Goal: Answer question/provide support: Share knowledge or assist other users

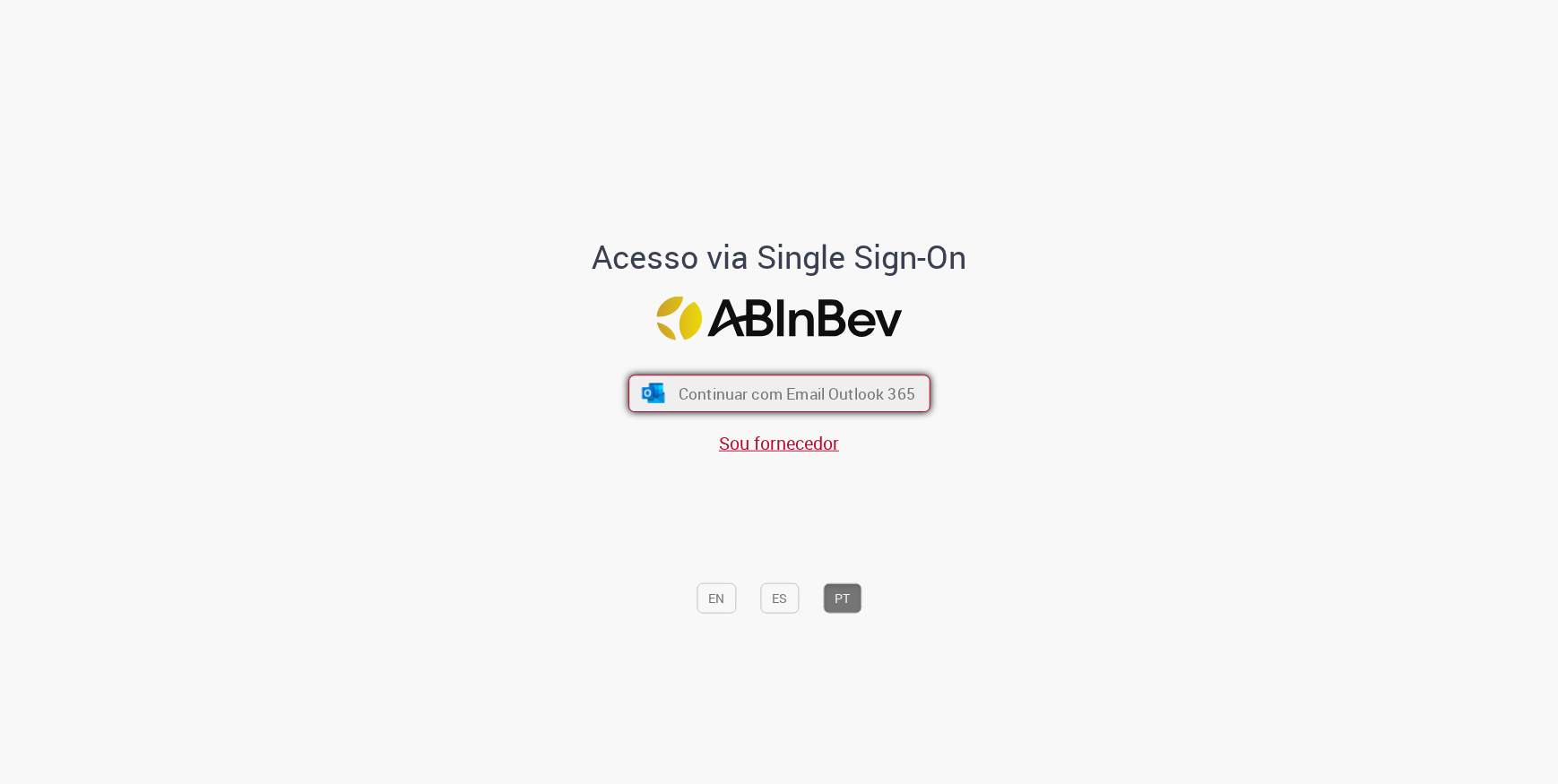
click at [699, 394] on span "Continuar com Email Outlook 365" at bounding box center [796, 392] width 237 height 20
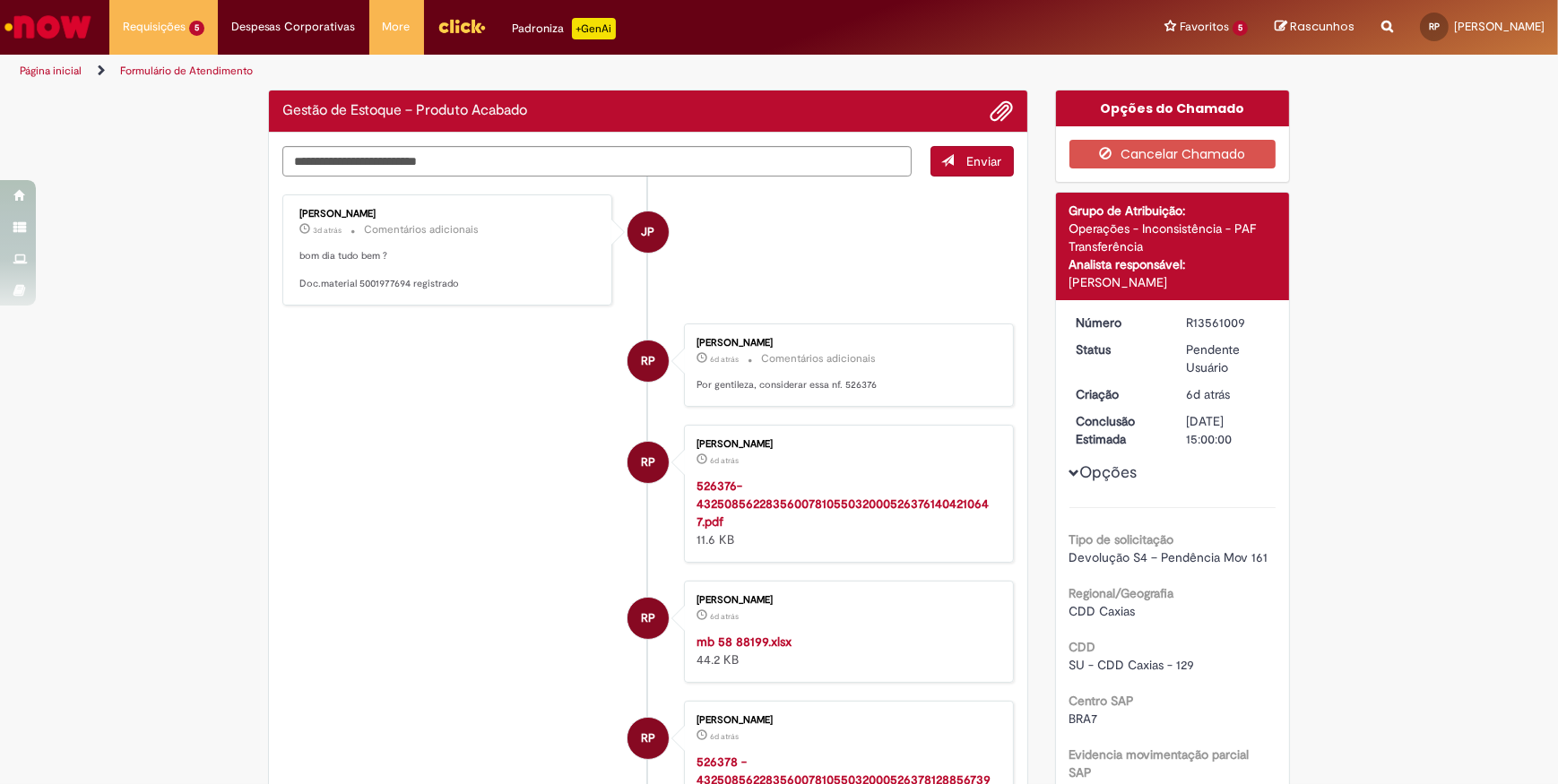
click at [269, 398] on div "Enviar JP [PERSON_NAME] 3d atrás 3 dias atrás Comentários adicionais bom dia tu…" at bounding box center [647, 589] width 758 height 913
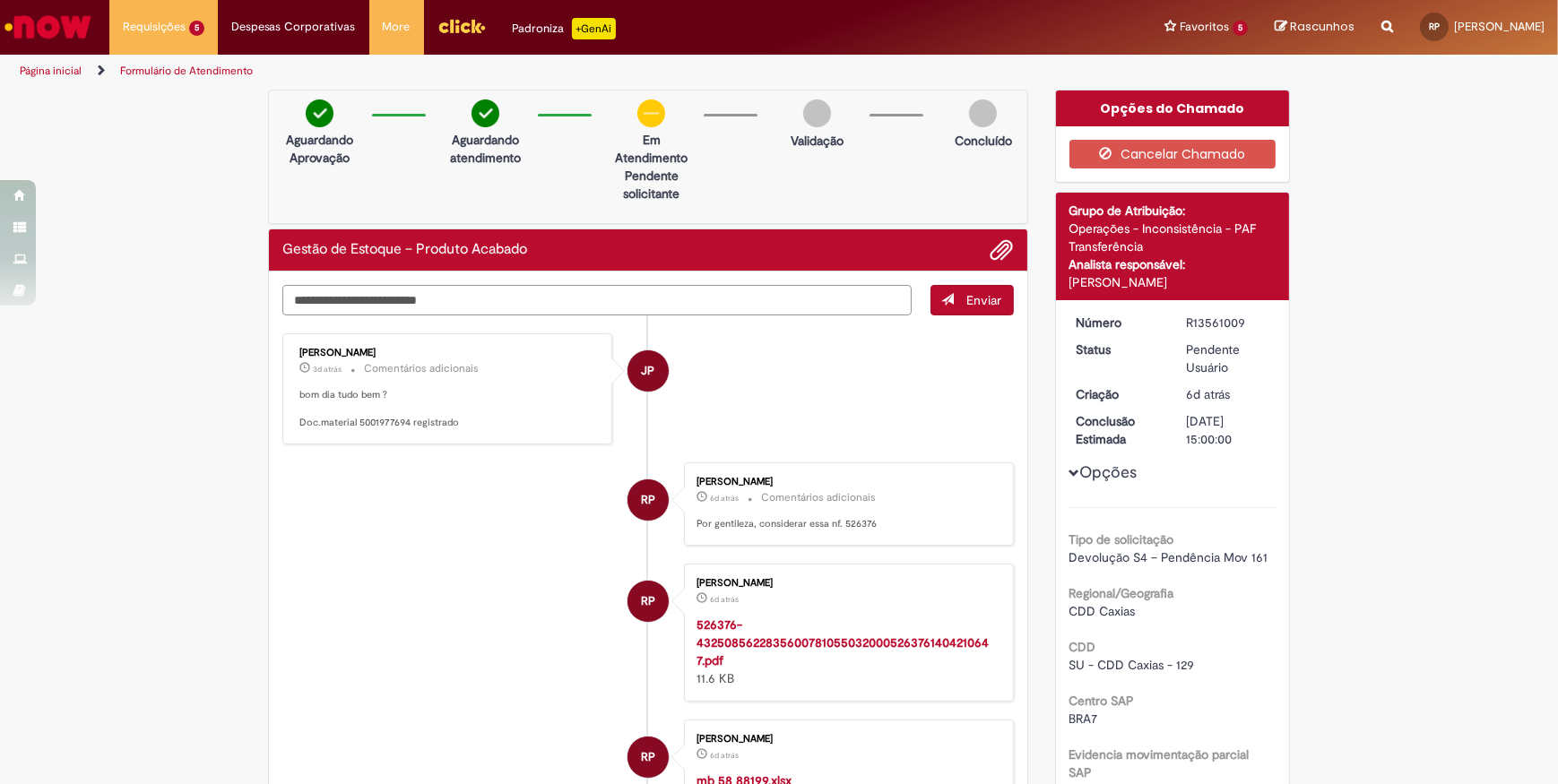
click at [447, 293] on textarea "Digite sua mensagem aqui..." at bounding box center [596, 301] width 629 height 31
type textarea "*"
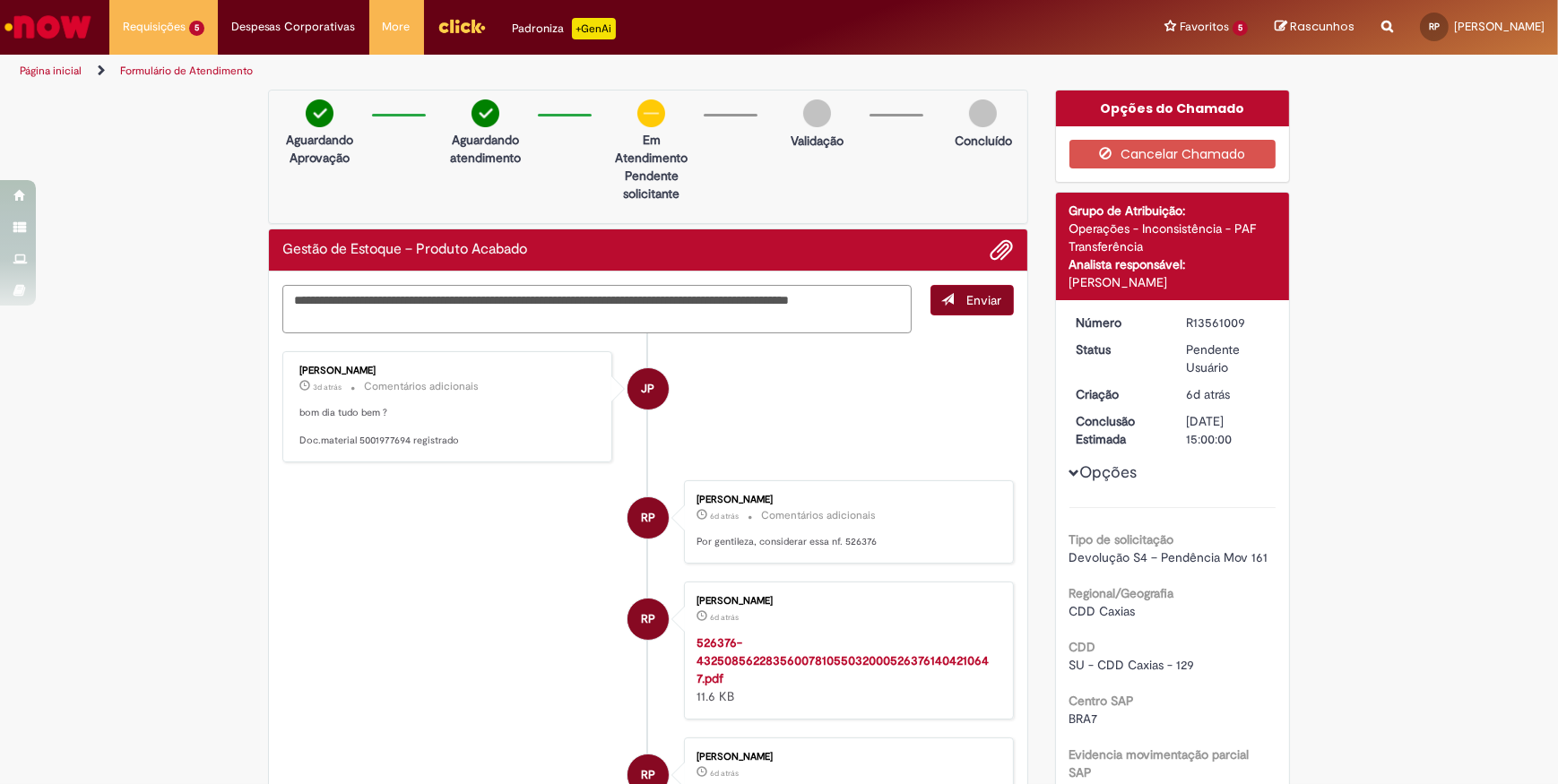
type textarea "**********"
click at [973, 301] on span "Enviar" at bounding box center [985, 300] width 35 height 16
